Goal: Task Accomplishment & Management: Use online tool/utility

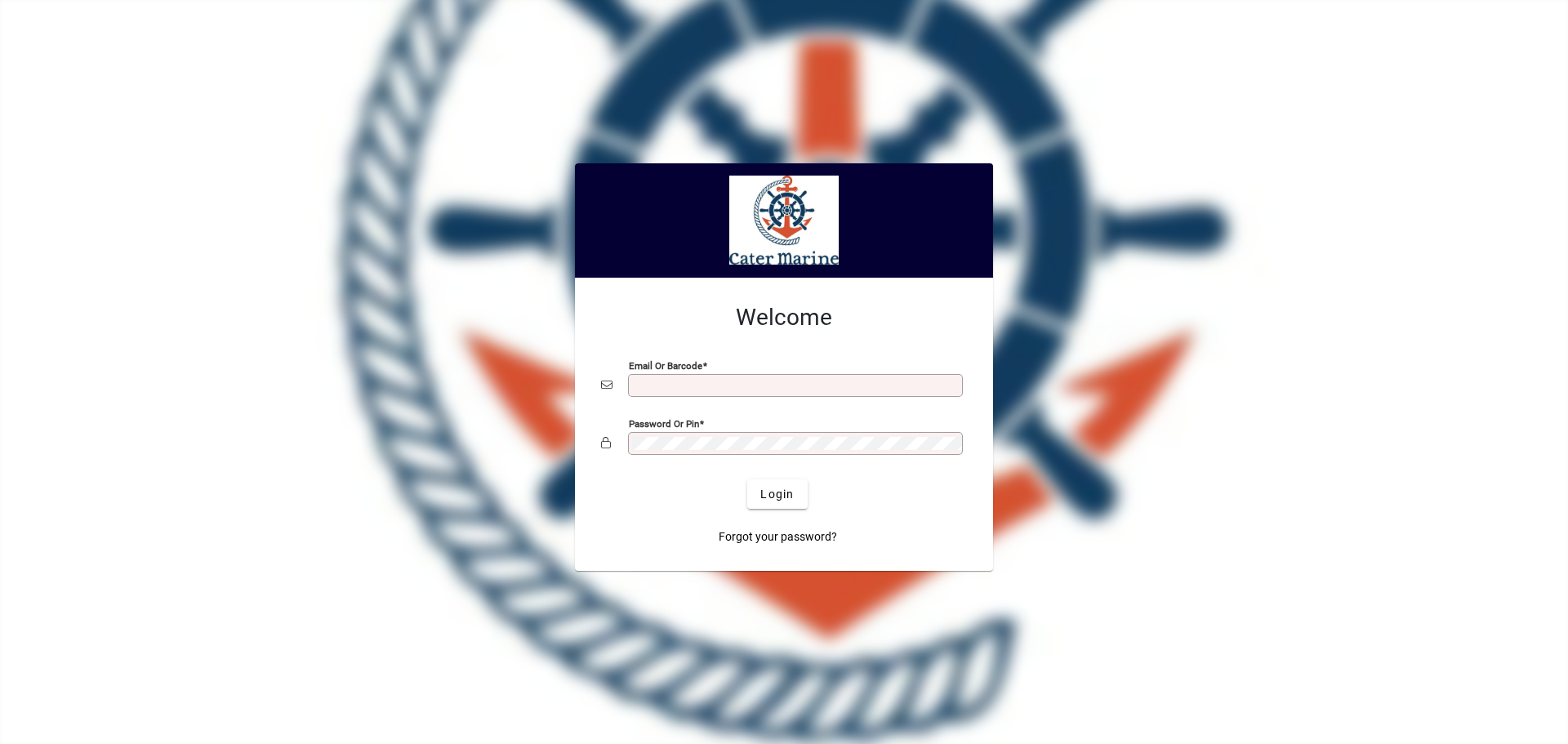
click at [651, 390] on input "Email or Barcode" at bounding box center [797, 385] width 330 height 13
type input "**********"
click at [747, 479] on button "Login" at bounding box center [777, 493] width 60 height 29
